Goal: Task Accomplishment & Management: Use online tool/utility

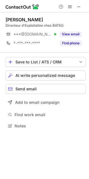
scroll to position [122, 89]
click at [41, 35] on span "***@hotmail.com" at bounding box center [32, 34] width 39 height 5
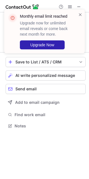
drag, startPoint x: 80, startPoint y: 13, endPoint x: 78, endPoint y: 10, distance: 4.1
click at [80, 13] on span at bounding box center [80, 15] width 4 height 6
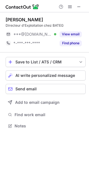
click at [78, 6] on div "Monthly email limit reached Upgrade now for unlimited email reveals or come bac…" at bounding box center [45, 33] width 90 height 59
click at [79, 6] on span at bounding box center [79, 6] width 4 height 4
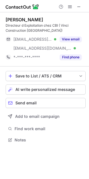
scroll to position [136, 89]
click at [79, 6] on span at bounding box center [79, 6] width 4 height 4
